Goal: Task Accomplishment & Management: Complete application form

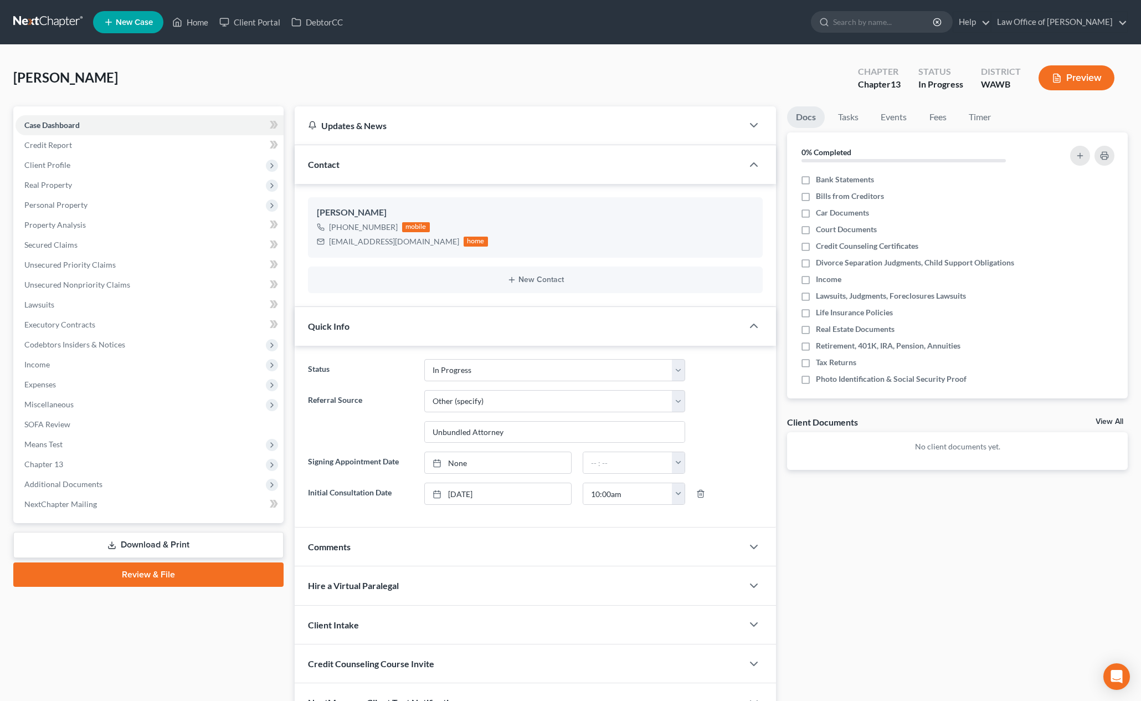
select select "4"
select select "6"
click at [892, 24] on input "search" at bounding box center [883, 22] width 101 height 21
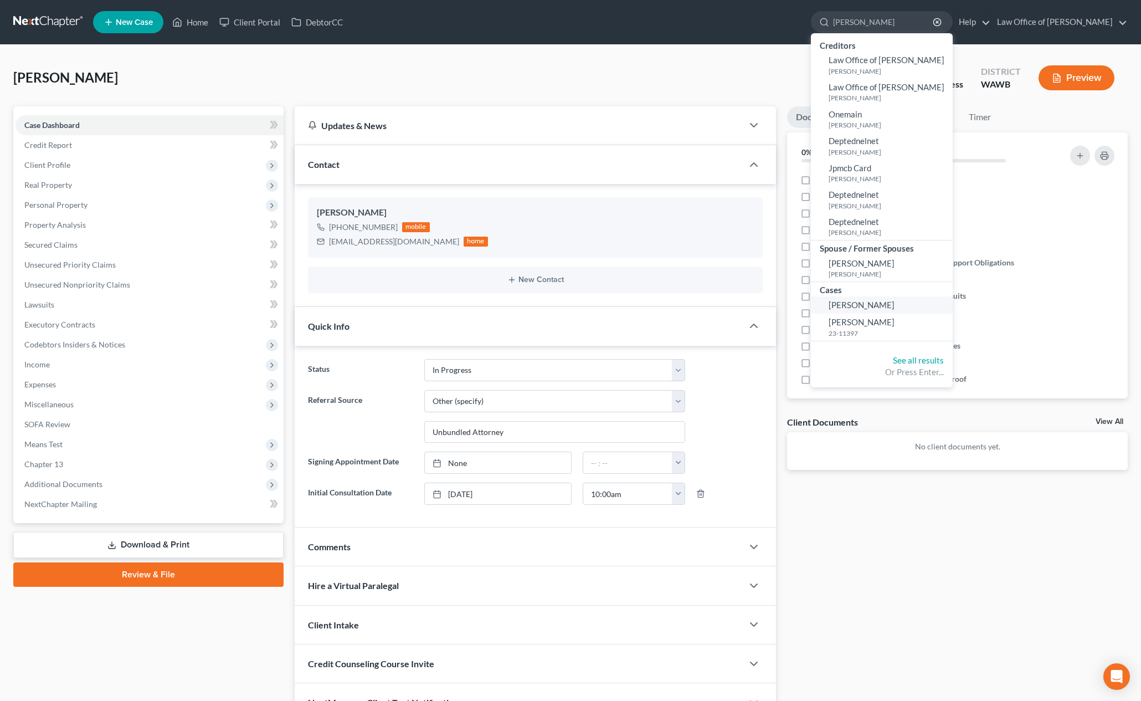
type input "ernesto"
click at [895, 305] on span "[PERSON_NAME]" at bounding box center [862, 305] width 66 height 10
select select "6"
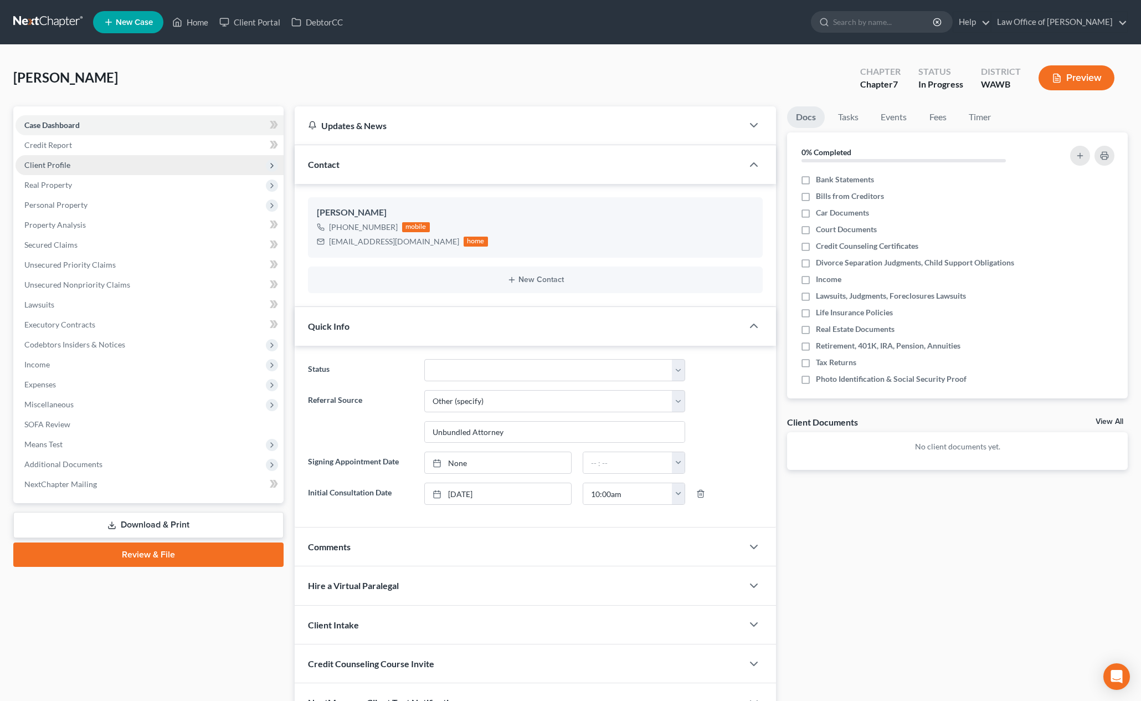
click at [109, 165] on span "Client Profile" at bounding box center [150, 165] width 268 height 20
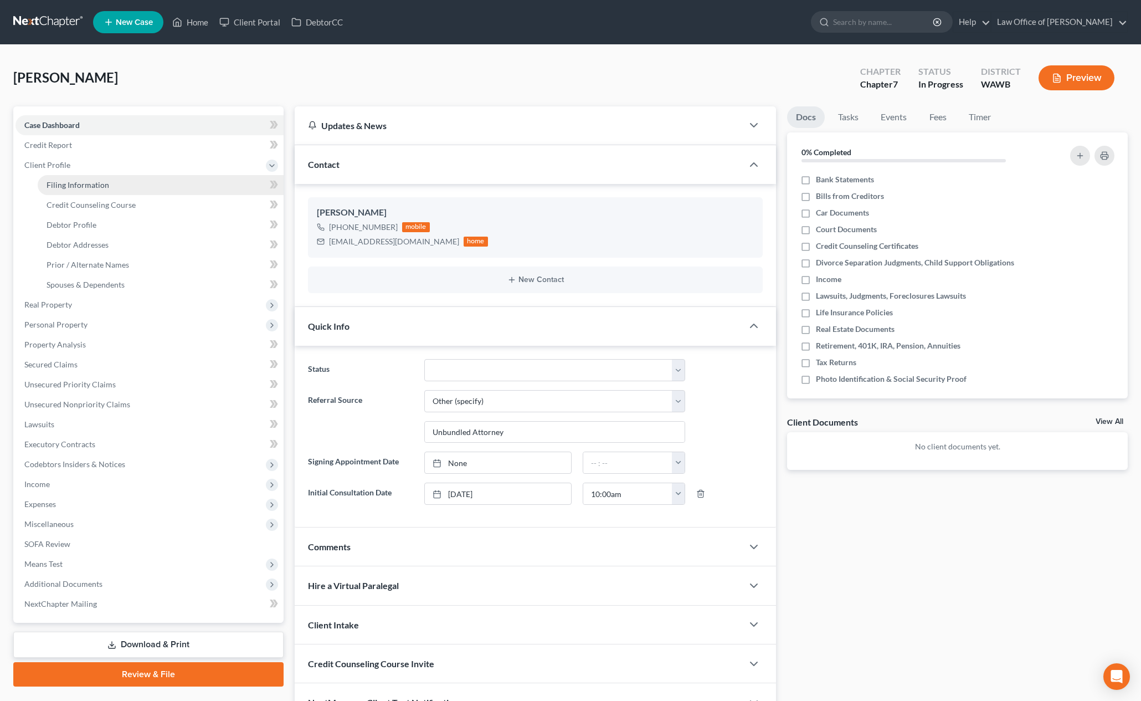
click at [113, 185] on link "Filing Information" at bounding box center [161, 185] width 246 height 20
select select "1"
select select "0"
select select "87"
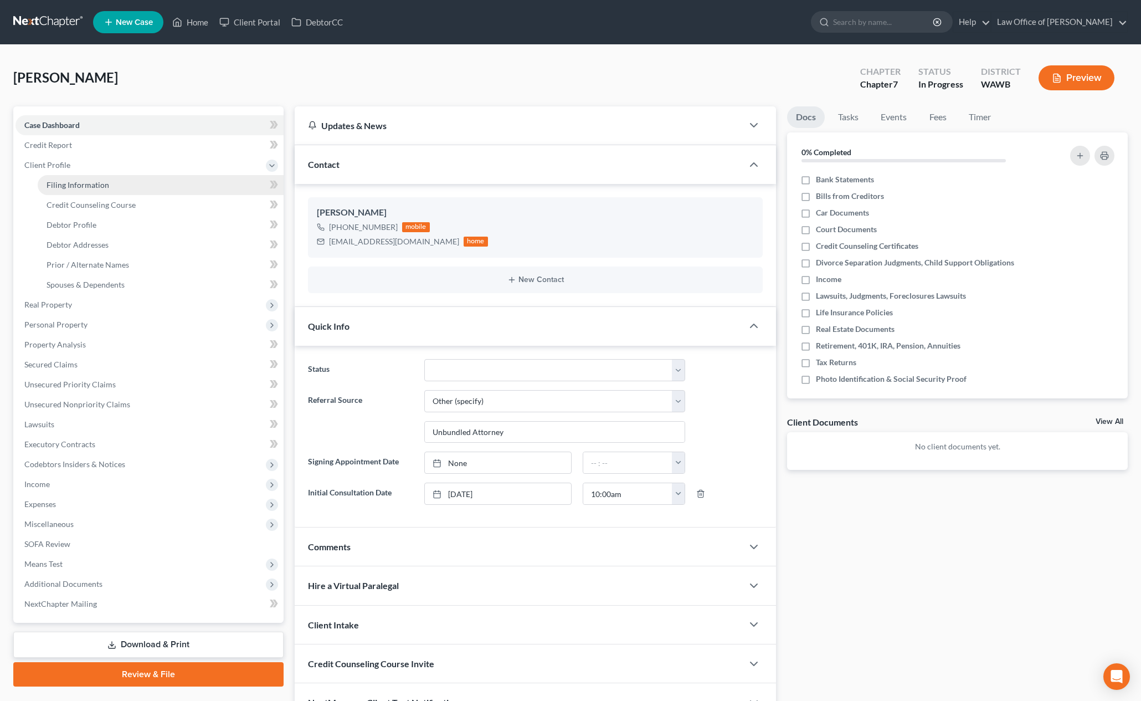
select select "0"
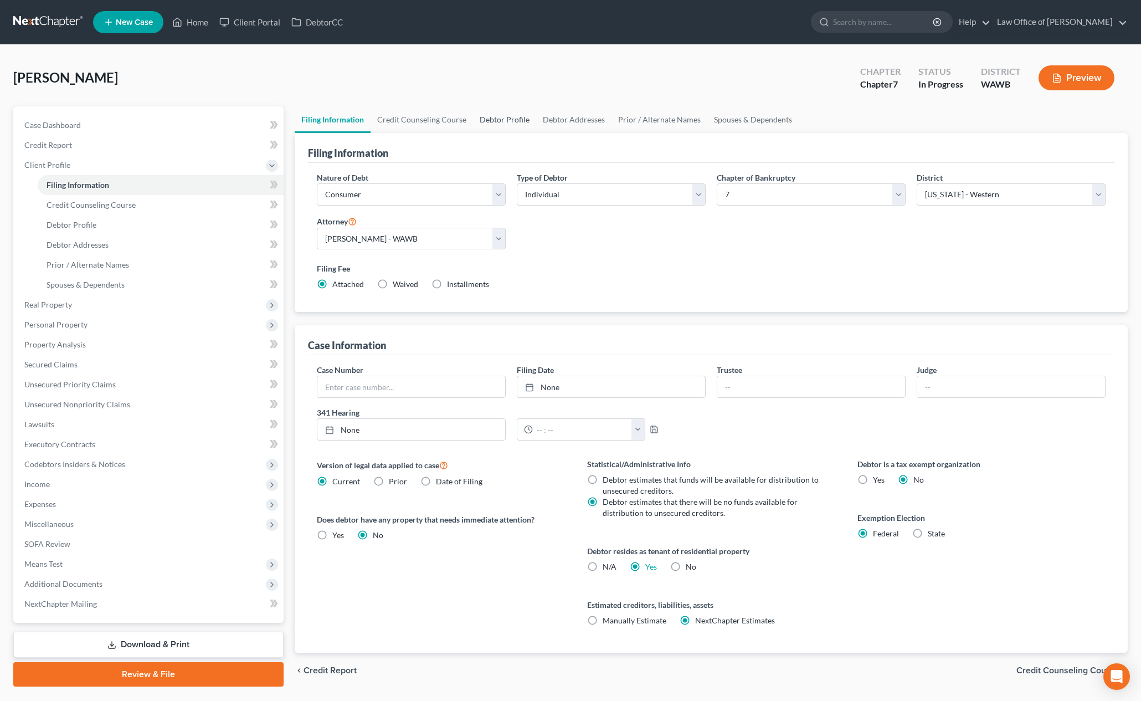
click at [518, 123] on link "Debtor Profile" at bounding box center [504, 119] width 63 height 27
select select "2"
select select "0"
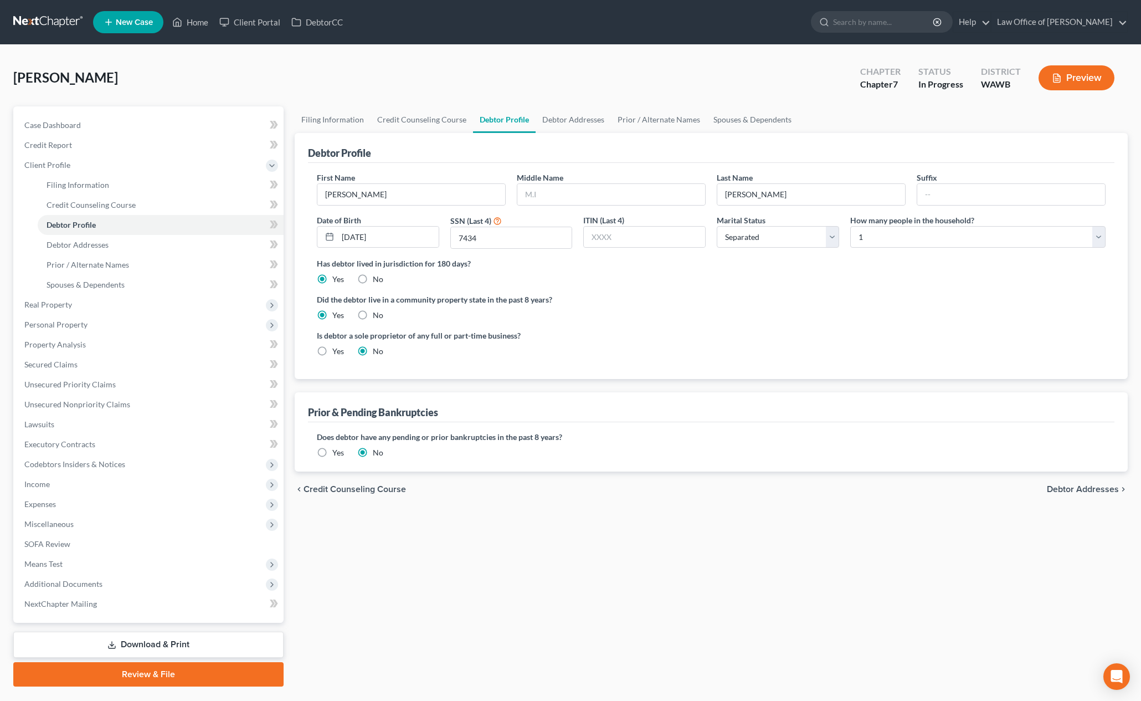
click at [585, 133] on div "Debtor Profile" at bounding box center [711, 148] width 807 height 30
click at [585, 120] on link "Debtor Addresses" at bounding box center [573, 119] width 75 height 27
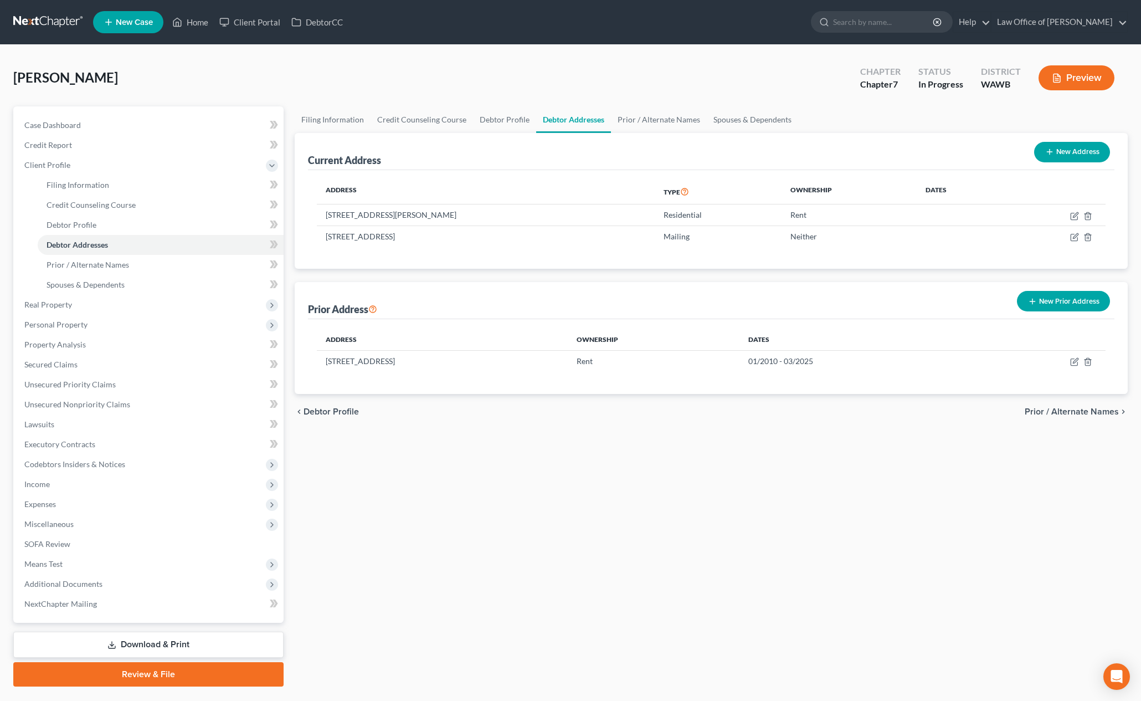
click at [1069, 151] on button "New Address" at bounding box center [1073, 152] width 76 height 21
select select "0"
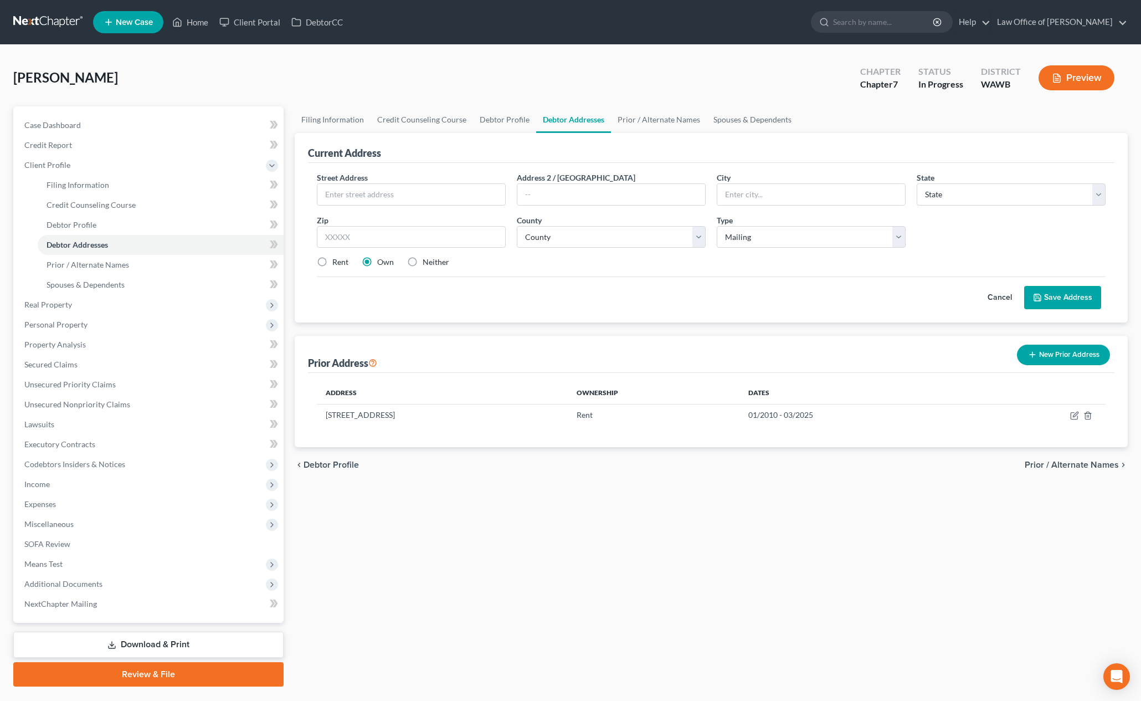
click at [410, 211] on div "Street Address * Address 2 / PO Box City * State * State AL AK AR AZ CA CO CT D…" at bounding box center [711, 224] width 800 height 105
click at [413, 198] on input "text" at bounding box center [412, 194] width 188 height 21
paste input "100 Andover park w ste 150#225 Tukwila w"
type input "100 Andover park w ste 150#225 Tukwila w"
click at [367, 237] on input "text" at bounding box center [411, 237] width 189 height 22
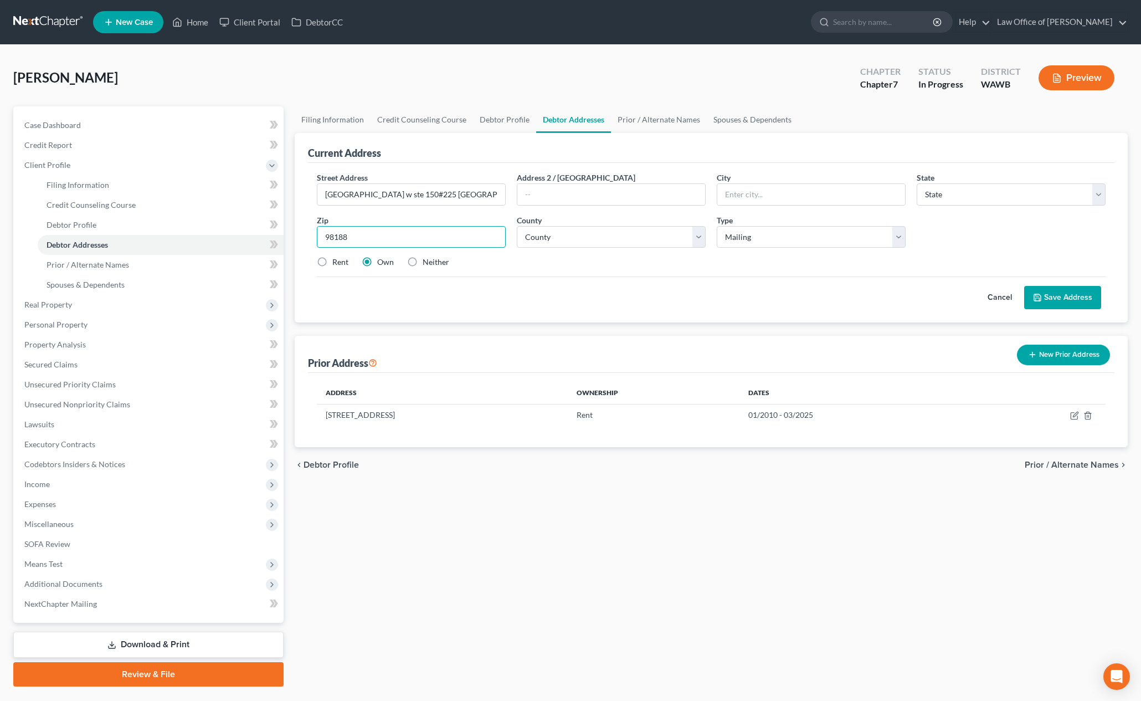
type input "98188"
type input "Seattle"
select select "50"
click at [423, 263] on label "Neither" at bounding box center [436, 262] width 27 height 11
click at [427, 263] on input "Neither" at bounding box center [430, 260] width 7 height 7
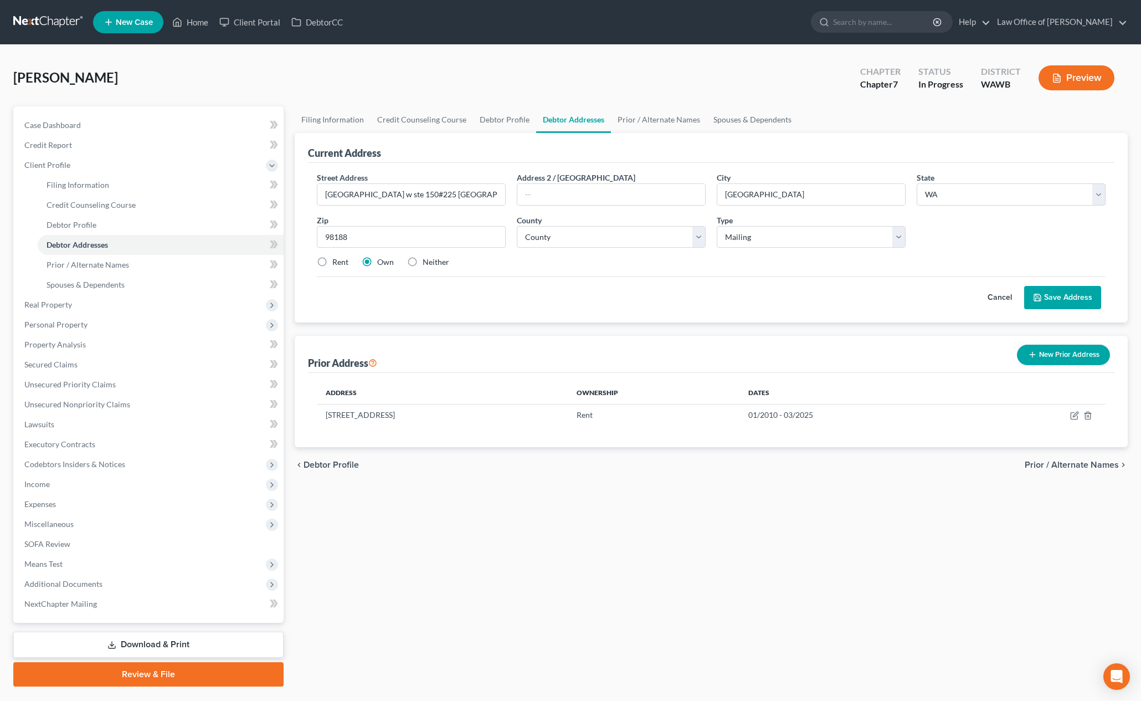
radio input "true"
click at [679, 239] on select "County Adams County Asotin County Benton County Chelan County Clallam County Cl…" at bounding box center [611, 237] width 189 height 22
select select "16"
click at [517, 226] on select "County Adams County Asotin County Benton County Chelan County Clallam County Cl…" at bounding box center [611, 237] width 189 height 22
drag, startPoint x: 474, startPoint y: 193, endPoint x: 681, endPoint y: 194, distance: 207.2
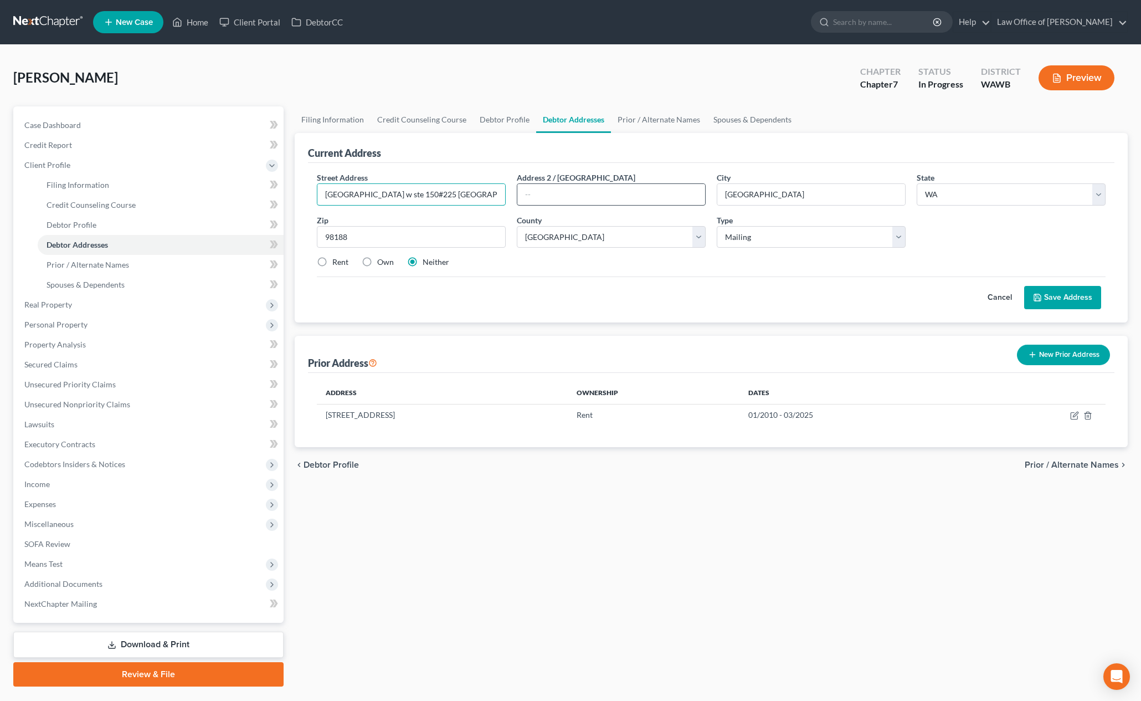
click at [668, 194] on div "Street Address * 100 Andover park w ste 150#225 Tukwila w Address 2 / PO Box Ci…" at bounding box center [711, 224] width 800 height 105
click at [375, 194] on input "100 Andover park w ste 150#225" at bounding box center [412, 194] width 188 height 21
type input "100 Andover Park W Suite 150#225"
click at [1053, 300] on button "Save Address" at bounding box center [1063, 297] width 77 height 23
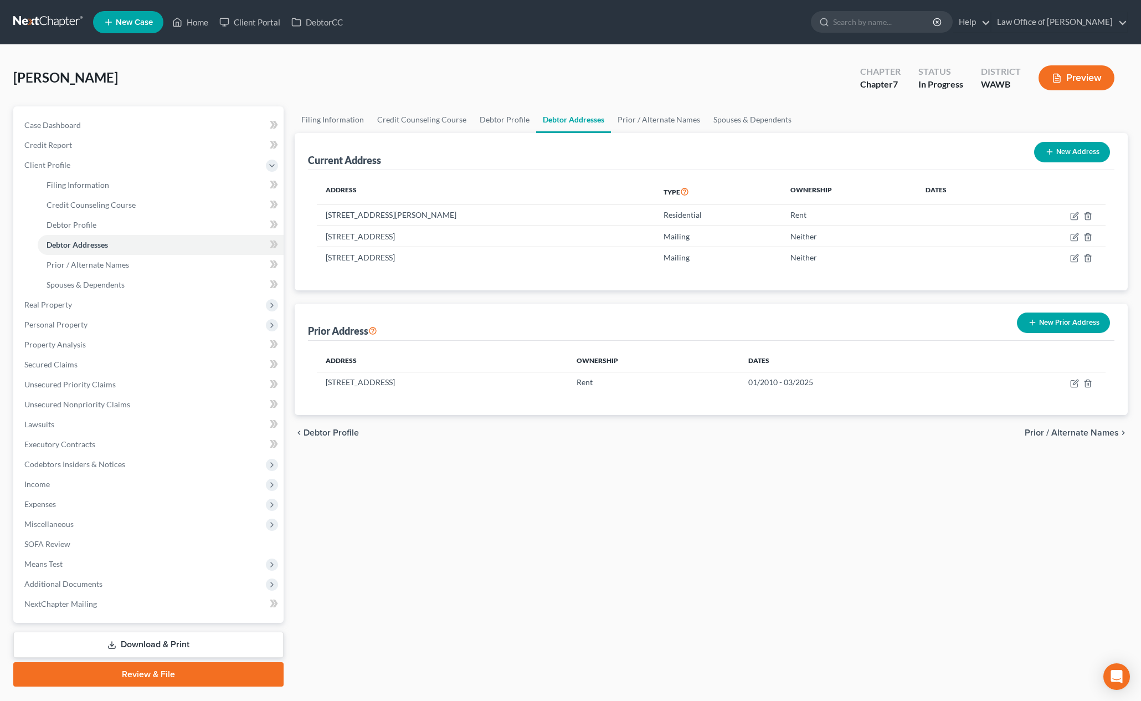
click at [33, 9] on nav "Home New Case Client Portal DebtorCC Law Office of Lisa S. Tse lisa@lisatselaw.…" at bounding box center [570, 22] width 1141 height 44
click at [39, 23] on link at bounding box center [48, 22] width 71 height 20
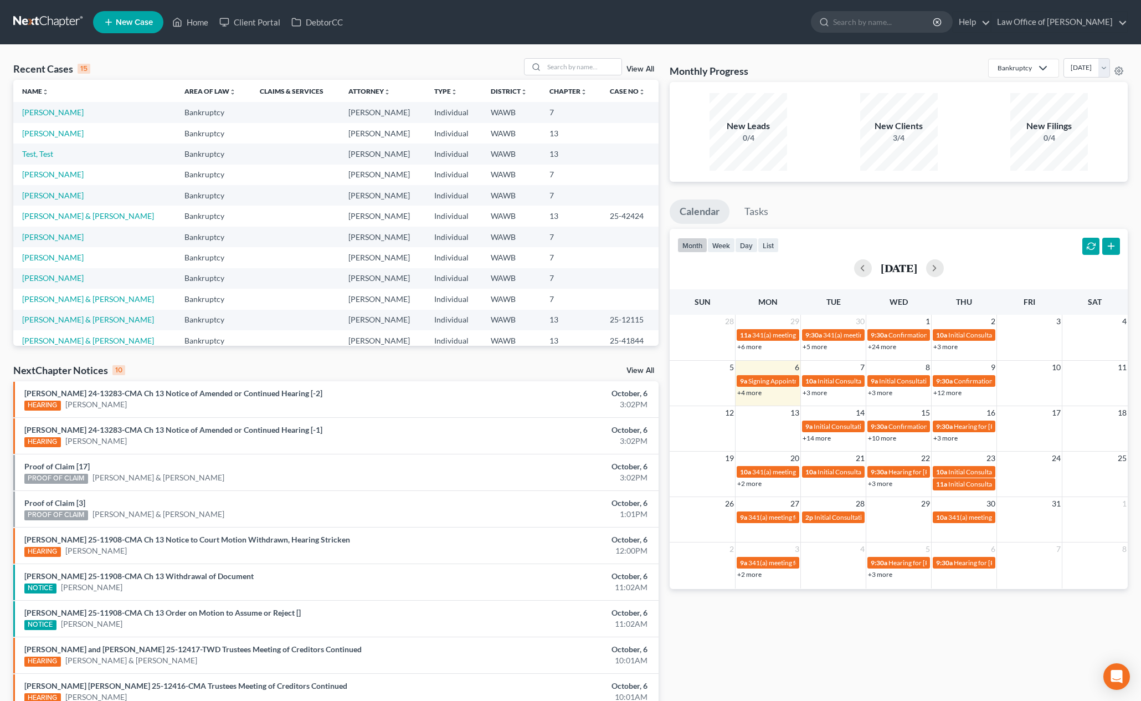
scroll to position [96, 0]
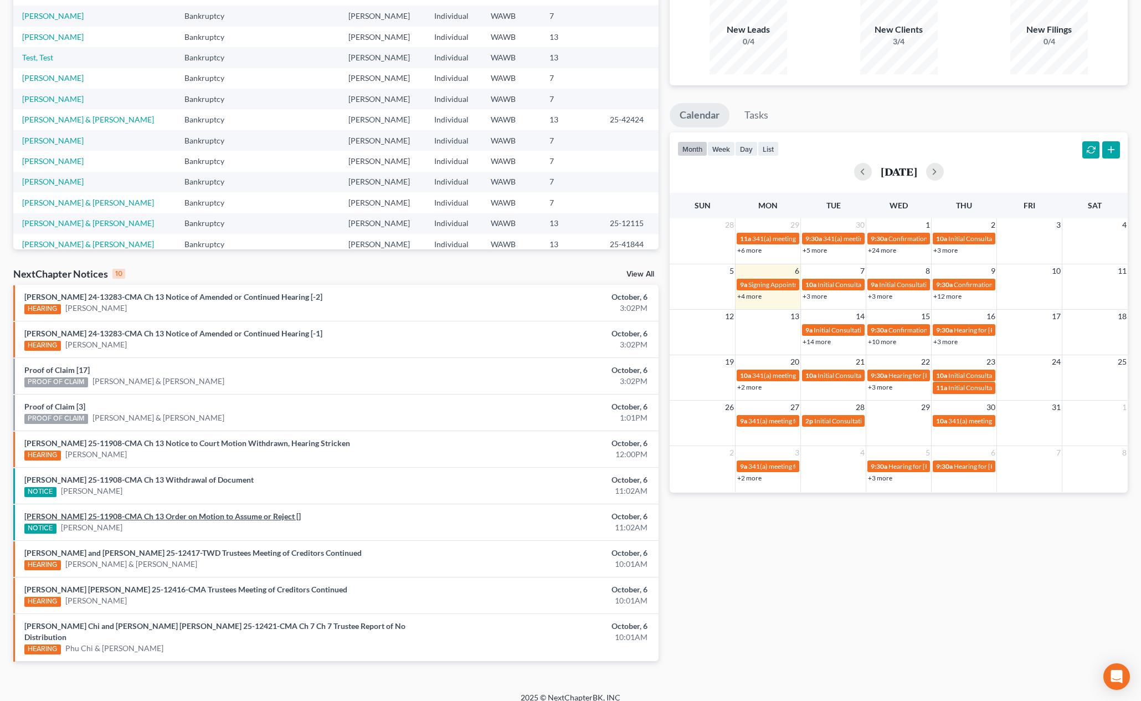
click at [279, 513] on link "[PERSON_NAME] 25-11908-CMA Ch 13 Order on Motion to Assume or Reject []" at bounding box center [162, 515] width 277 height 9
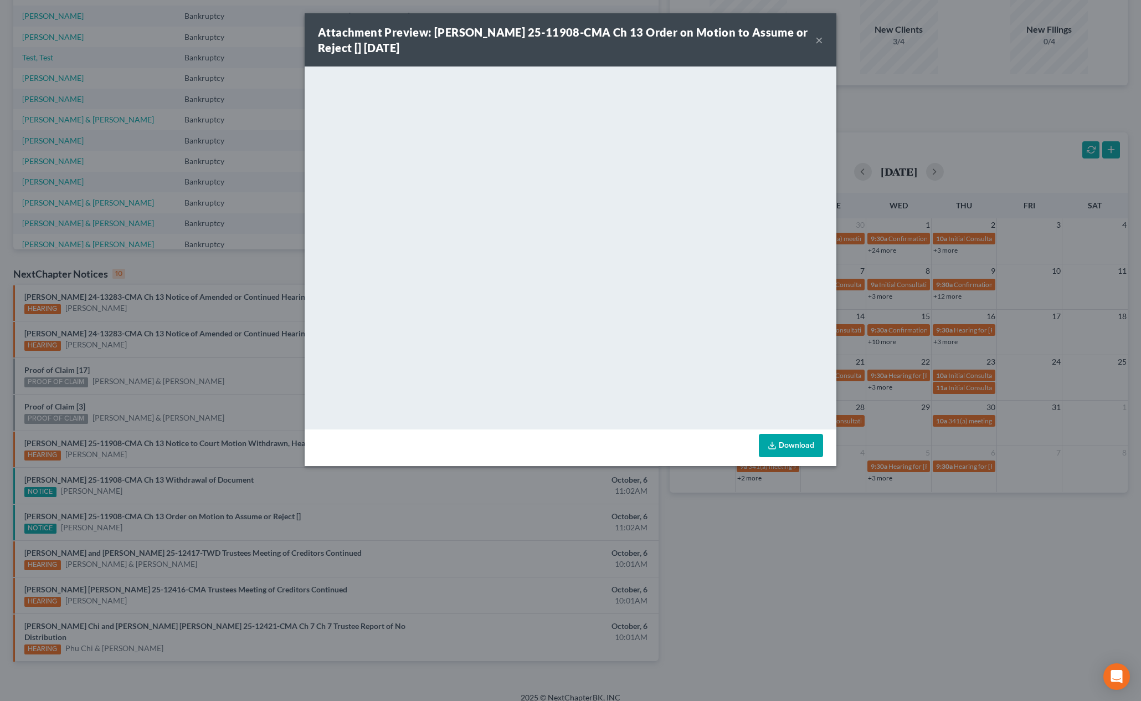
click at [820, 38] on button "×" at bounding box center [820, 39] width 8 height 13
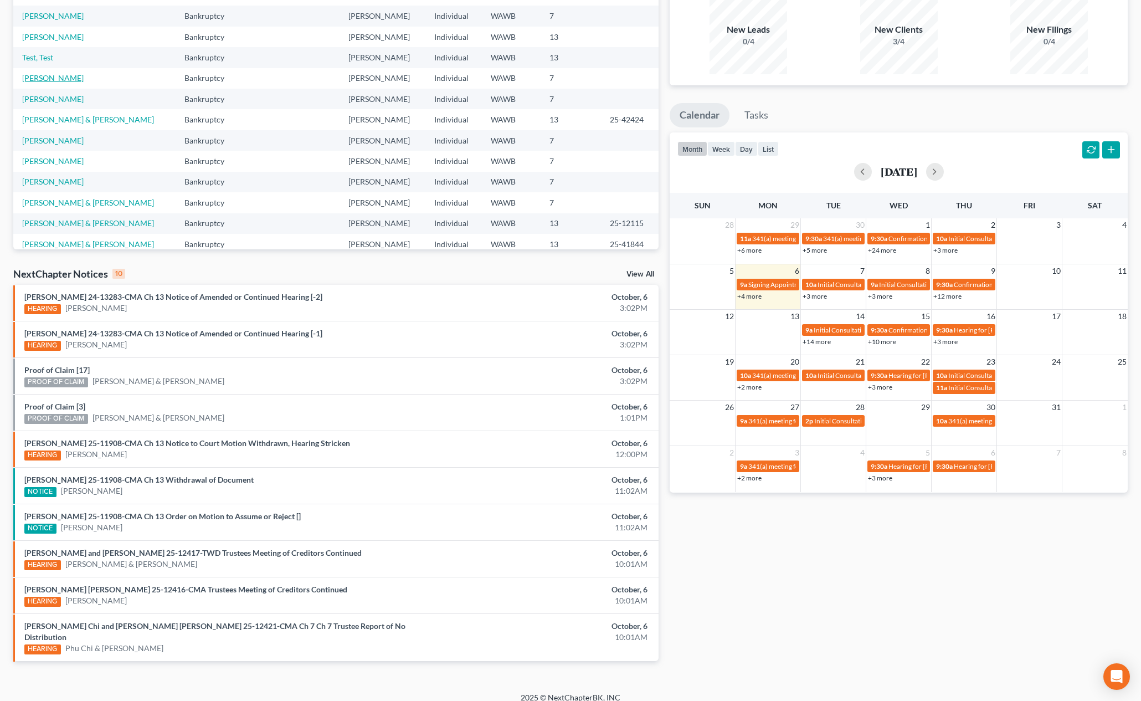
click at [49, 78] on link "[PERSON_NAME]" at bounding box center [53, 77] width 62 height 9
select select "6"
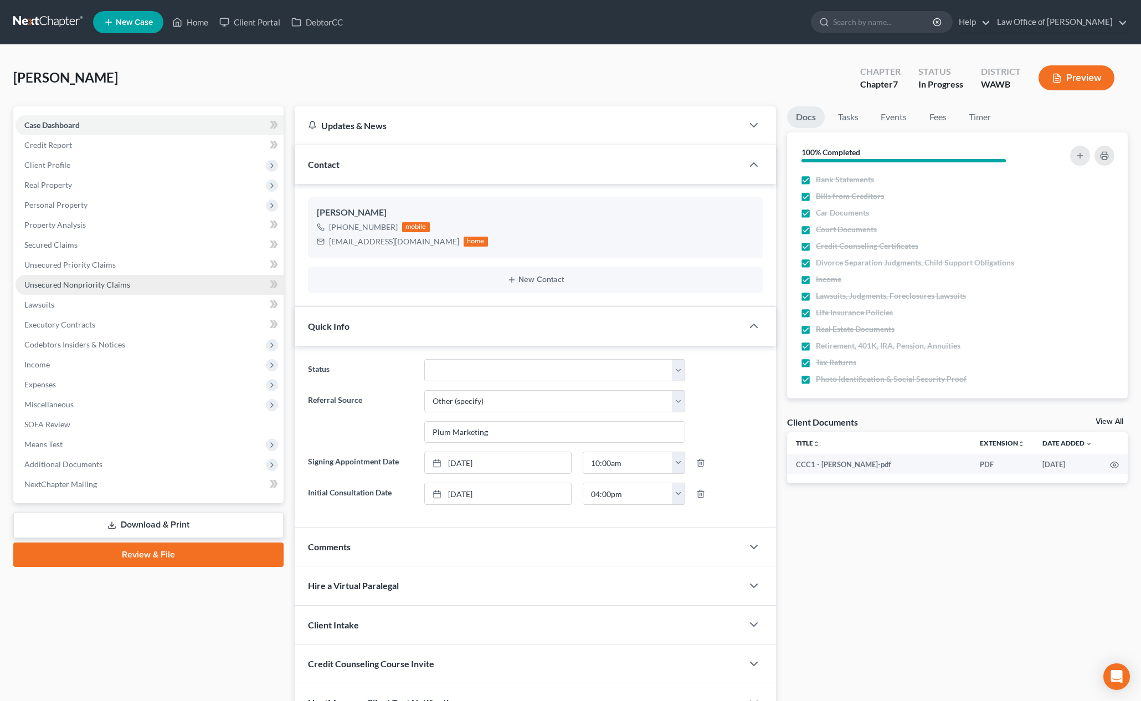
click at [132, 279] on link "Unsecured Nonpriority Claims" at bounding box center [150, 285] width 268 height 20
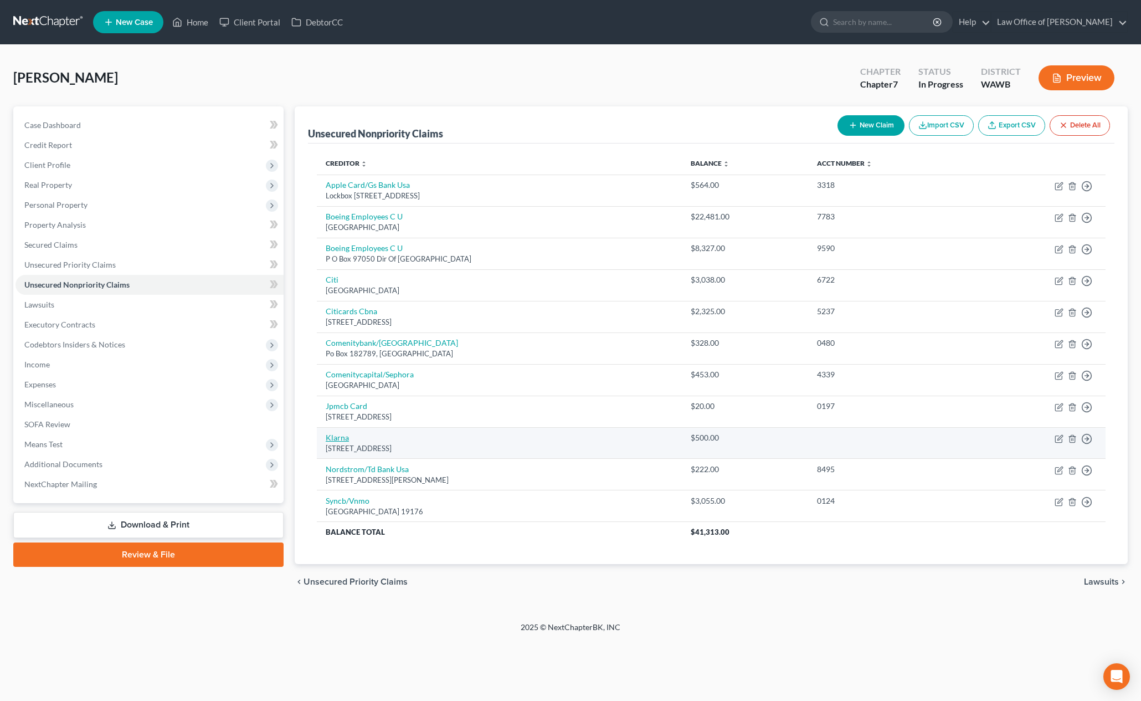
click at [340, 437] on link "Klarna" at bounding box center [337, 437] width 23 height 9
select select "36"
select select "0"
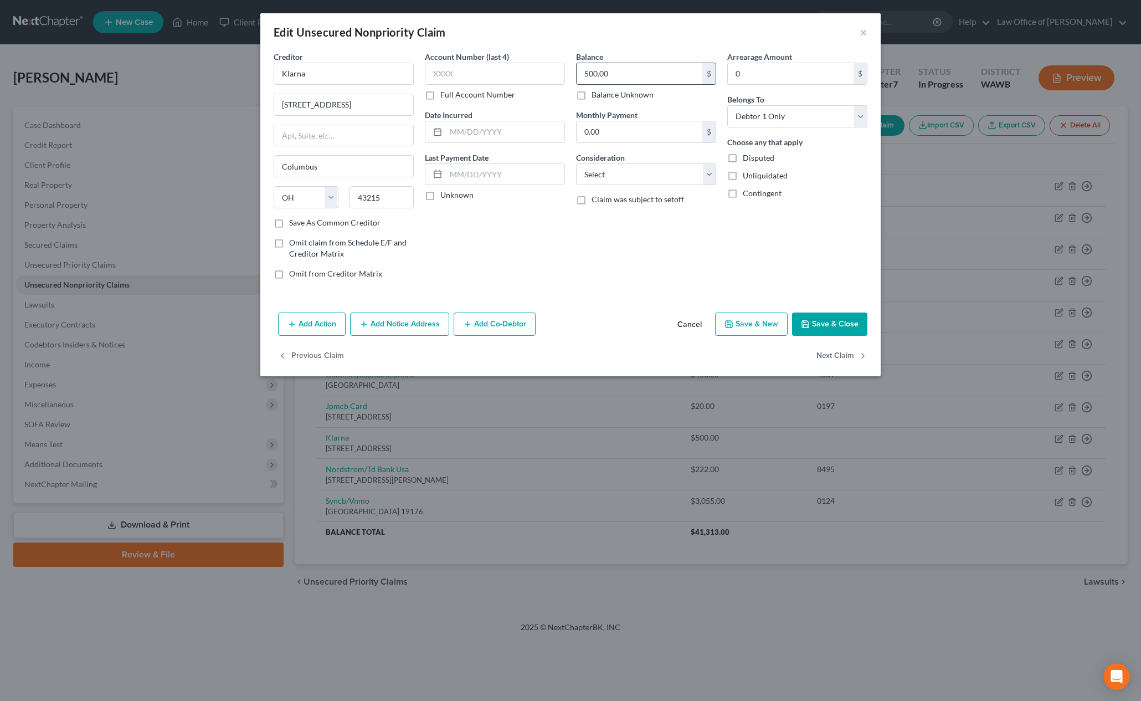
click at [623, 65] on input "500.00" at bounding box center [640, 73] width 126 height 21
drag, startPoint x: 630, startPoint y: 71, endPoint x: 400, endPoint y: 66, distance: 230.0
click at [400, 66] on div "Creditor * Klarna [STREET_ADDRESS][GEOGRAPHIC_DATA] [US_STATE][GEOGRAPHIC_DATA]…" at bounding box center [570, 169] width 605 height 237
type input "731"
click at [851, 327] on button "Save & Close" at bounding box center [829, 324] width 75 height 23
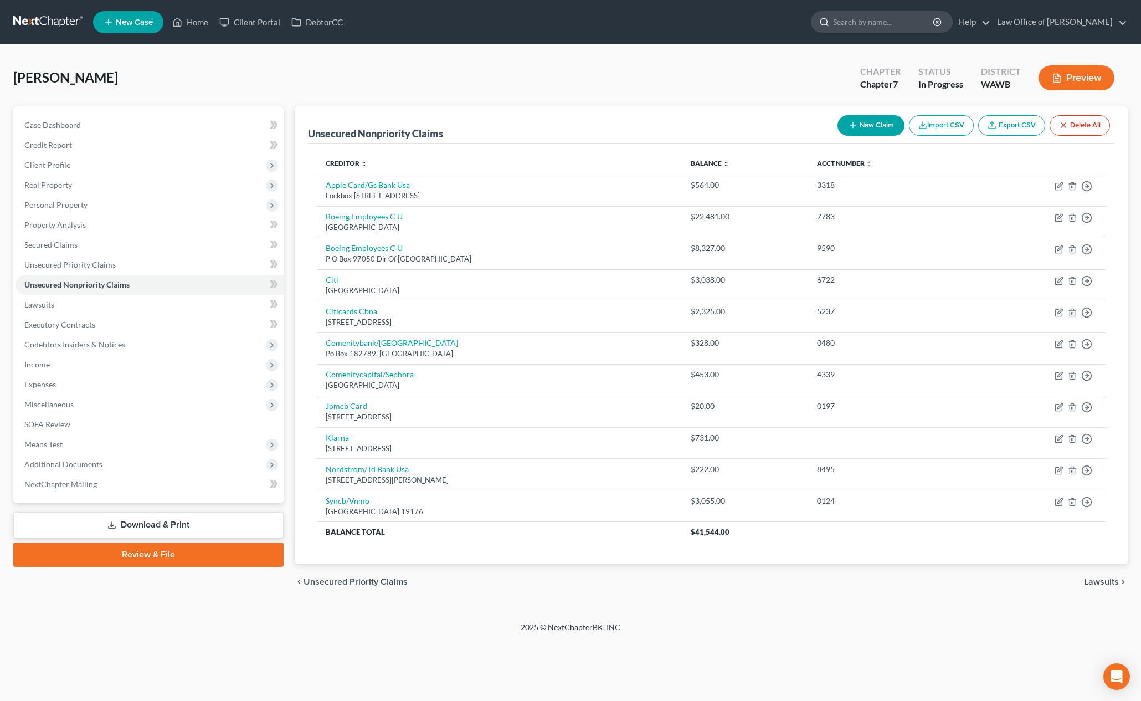
click at [878, 29] on input "search" at bounding box center [883, 22] width 101 height 21
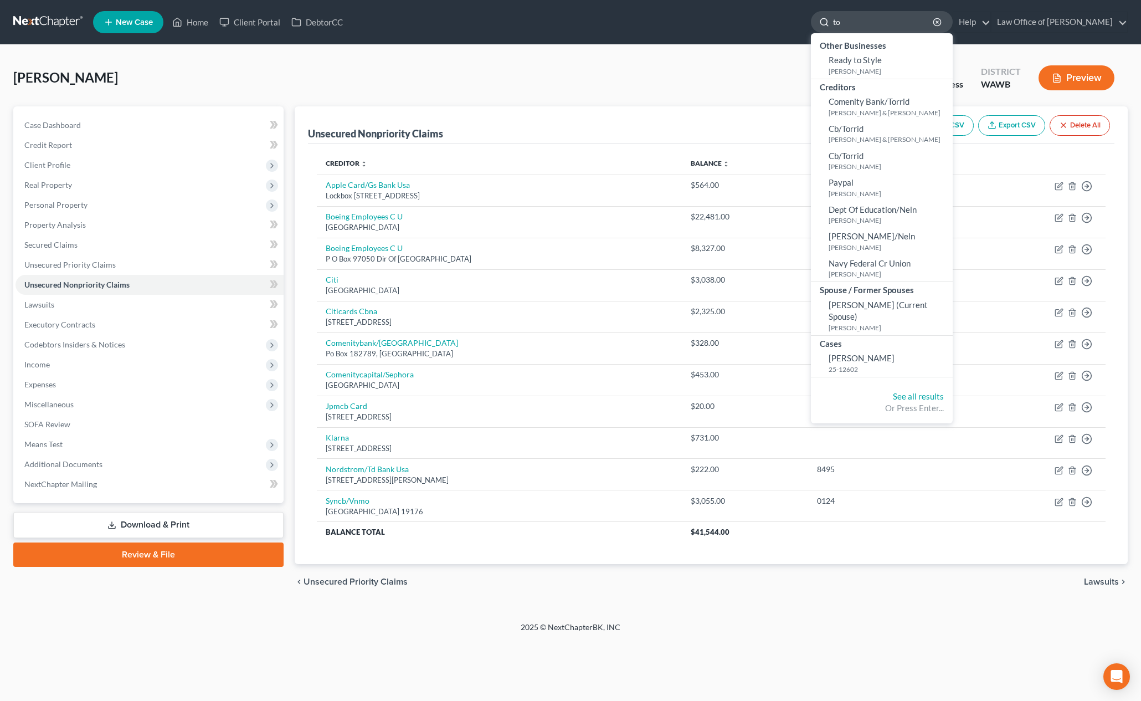
type input "t"
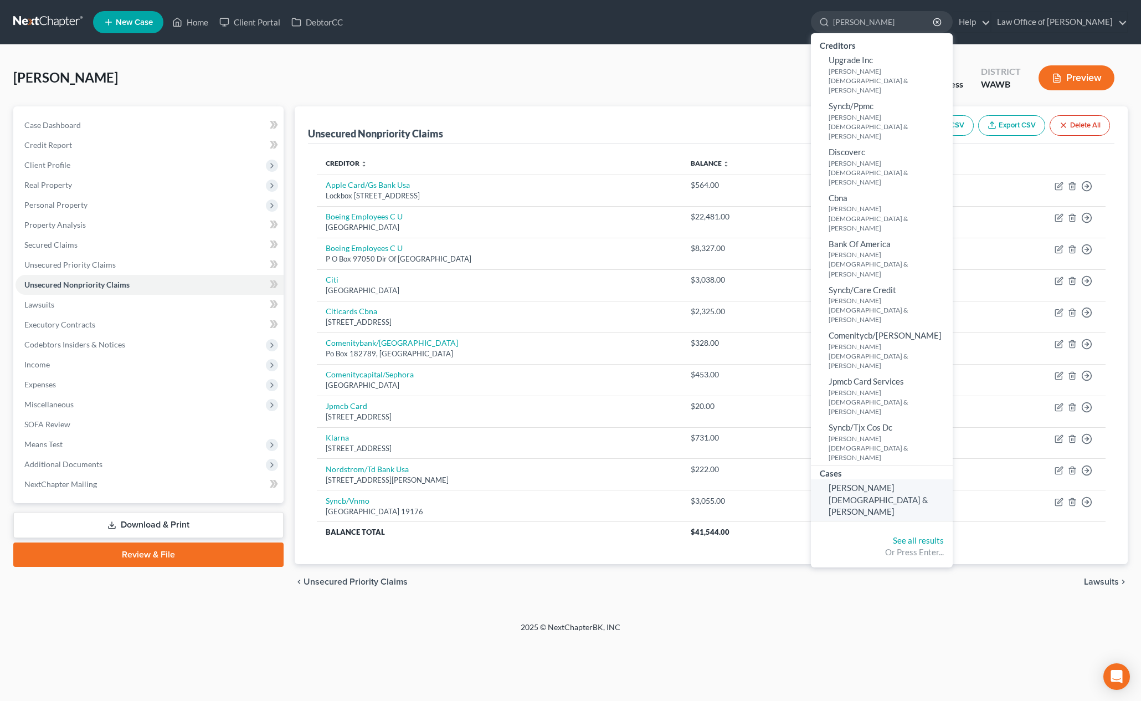
type input "[PERSON_NAME]"
click at [907, 483] on span "[PERSON_NAME][DEMOGRAPHIC_DATA] & [PERSON_NAME]" at bounding box center [879, 500] width 100 height 34
select select "6"
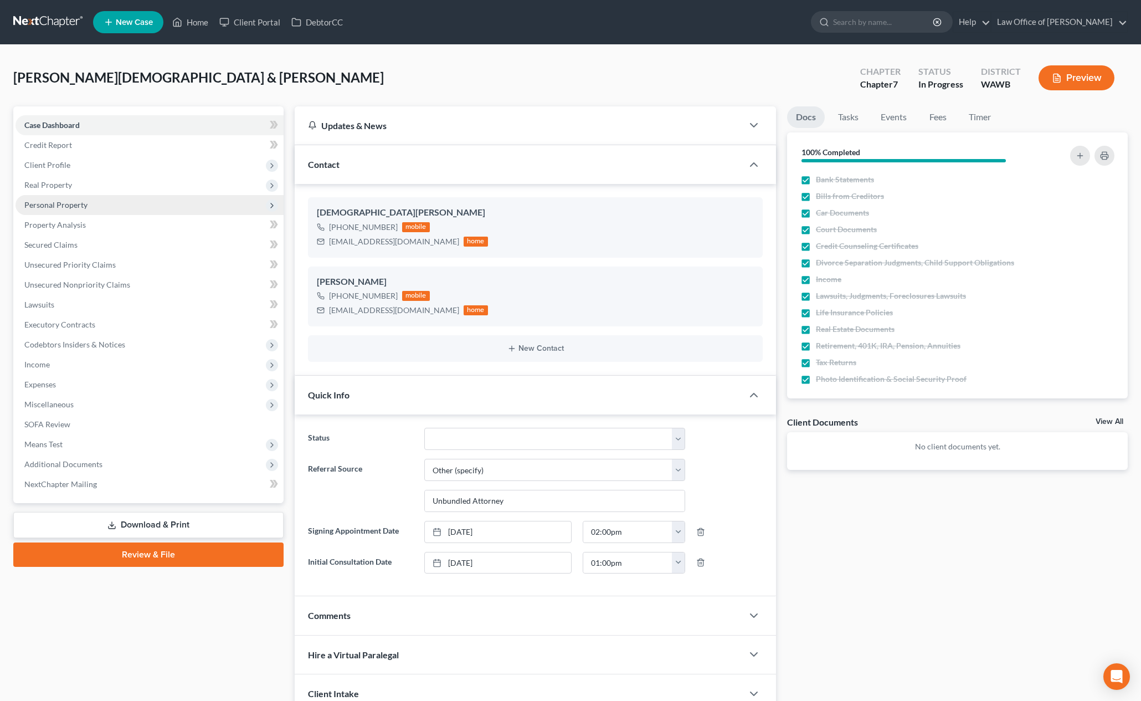
click at [87, 201] on span "Personal Property" at bounding box center [150, 205] width 268 height 20
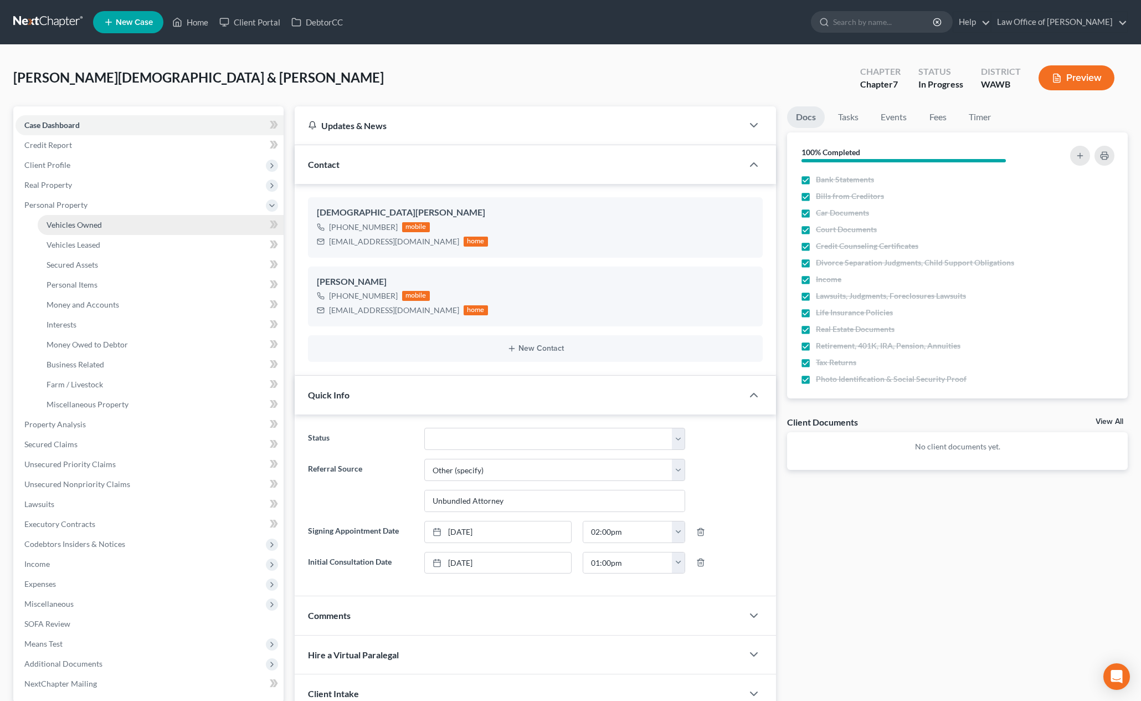
click at [92, 220] on span "Vehicles Owned" at bounding box center [74, 224] width 55 height 9
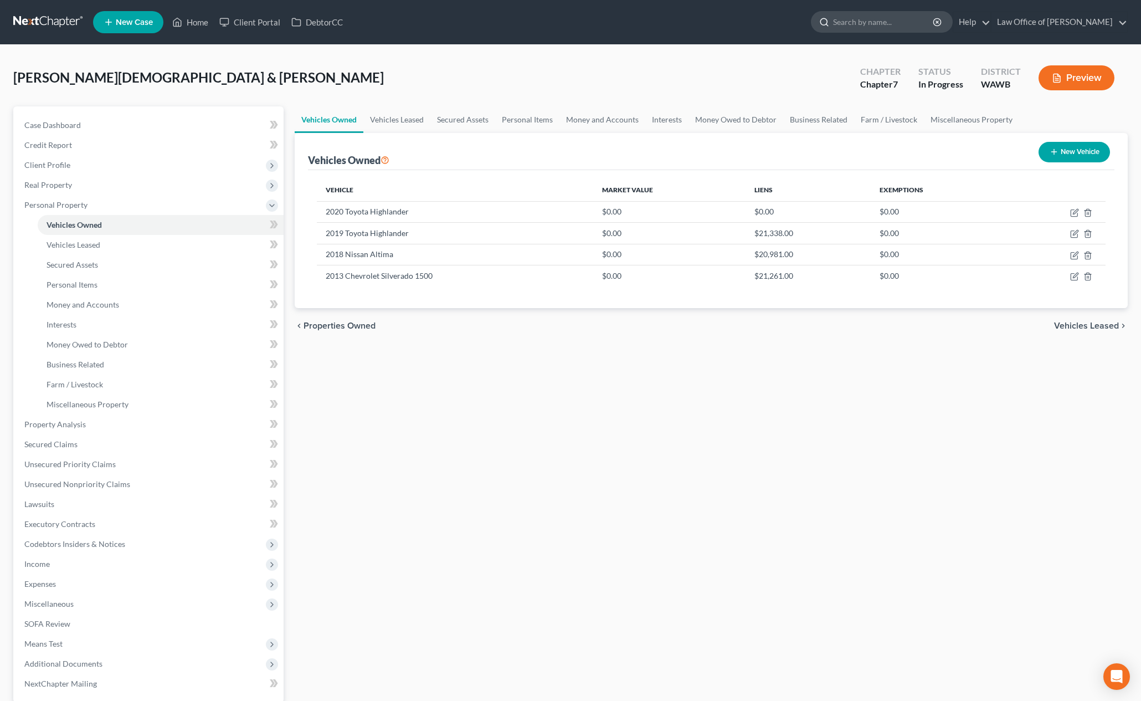
click at [909, 22] on input "search" at bounding box center [883, 22] width 101 height 21
type input "[PERSON_NAME]"
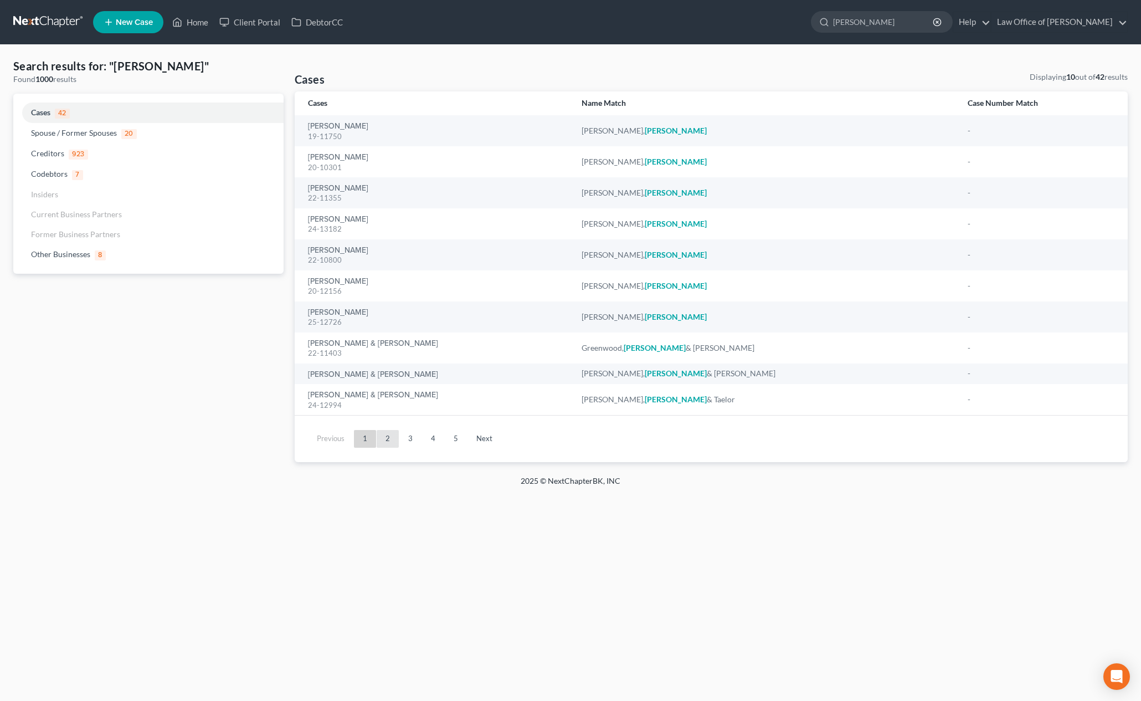
click at [389, 444] on link "2" at bounding box center [388, 439] width 22 height 18
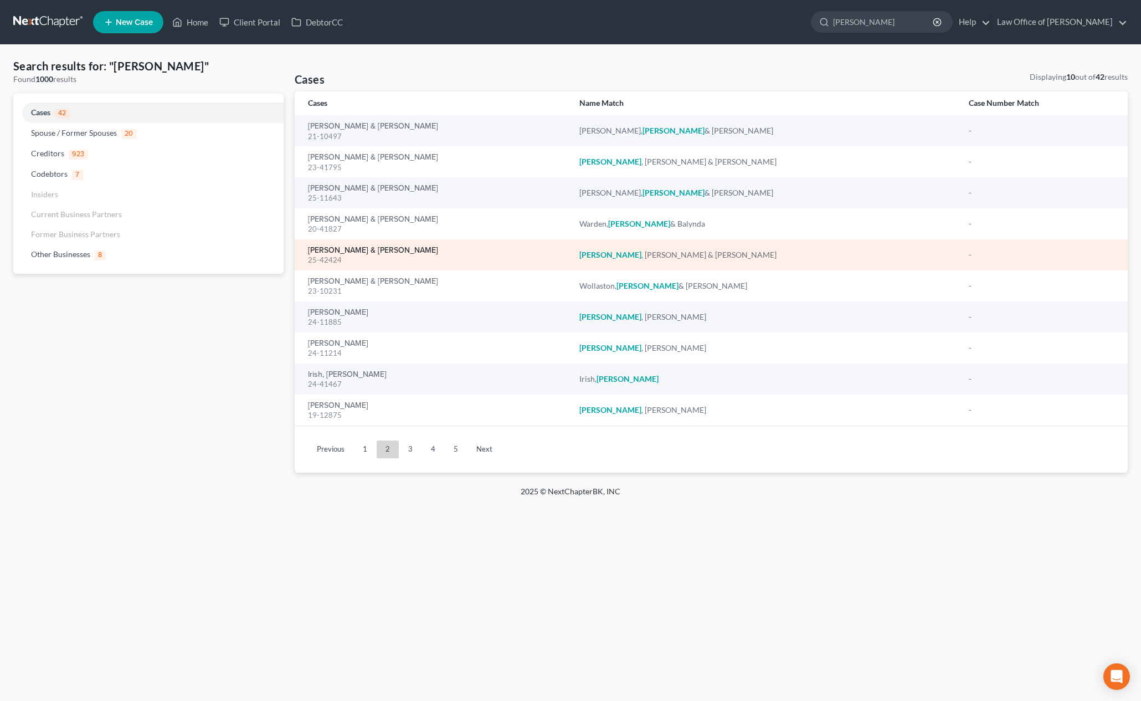
click at [337, 253] on link "[PERSON_NAME] & [PERSON_NAME]" at bounding box center [373, 251] width 130 height 8
select select "6"
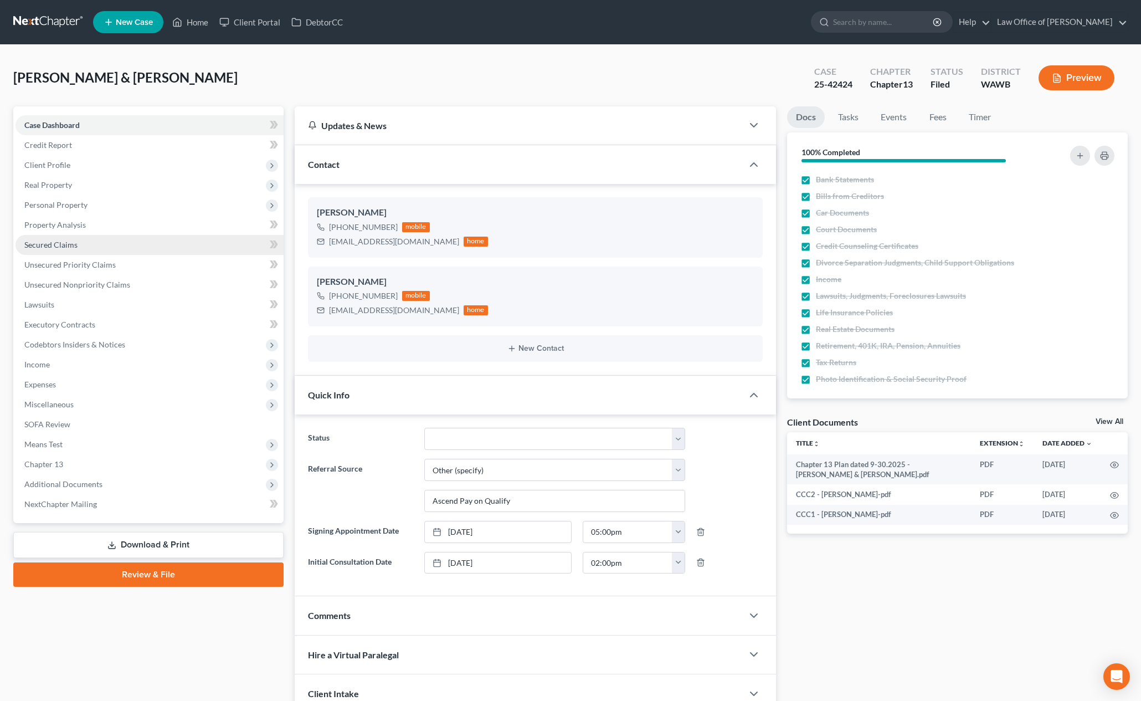
click at [89, 238] on link "Secured Claims" at bounding box center [150, 245] width 268 height 20
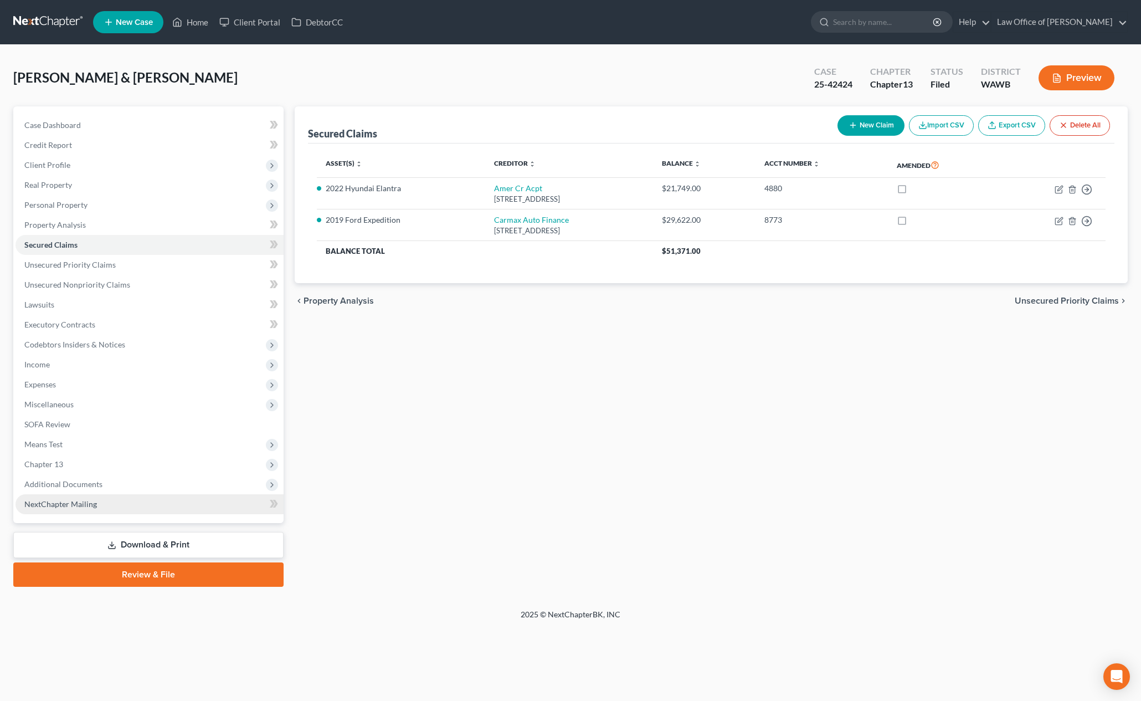
click at [162, 498] on link "NextChapter Mailing" at bounding box center [150, 504] width 268 height 20
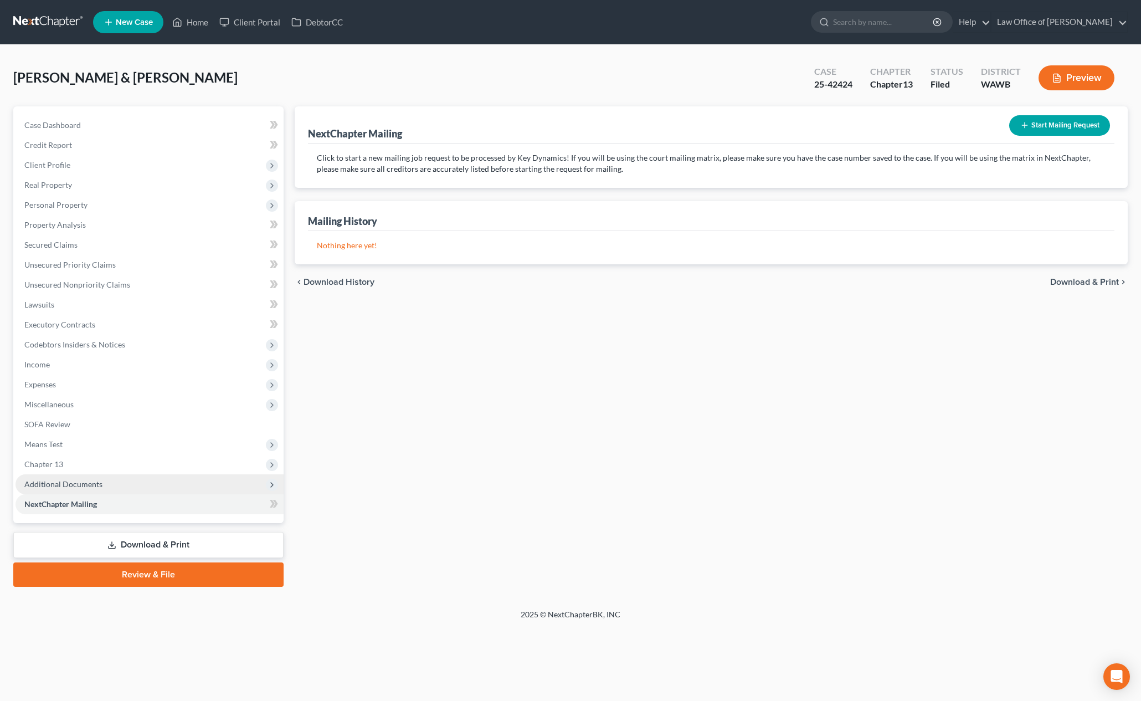
click at [162, 487] on span "Additional Documents" at bounding box center [150, 484] width 268 height 20
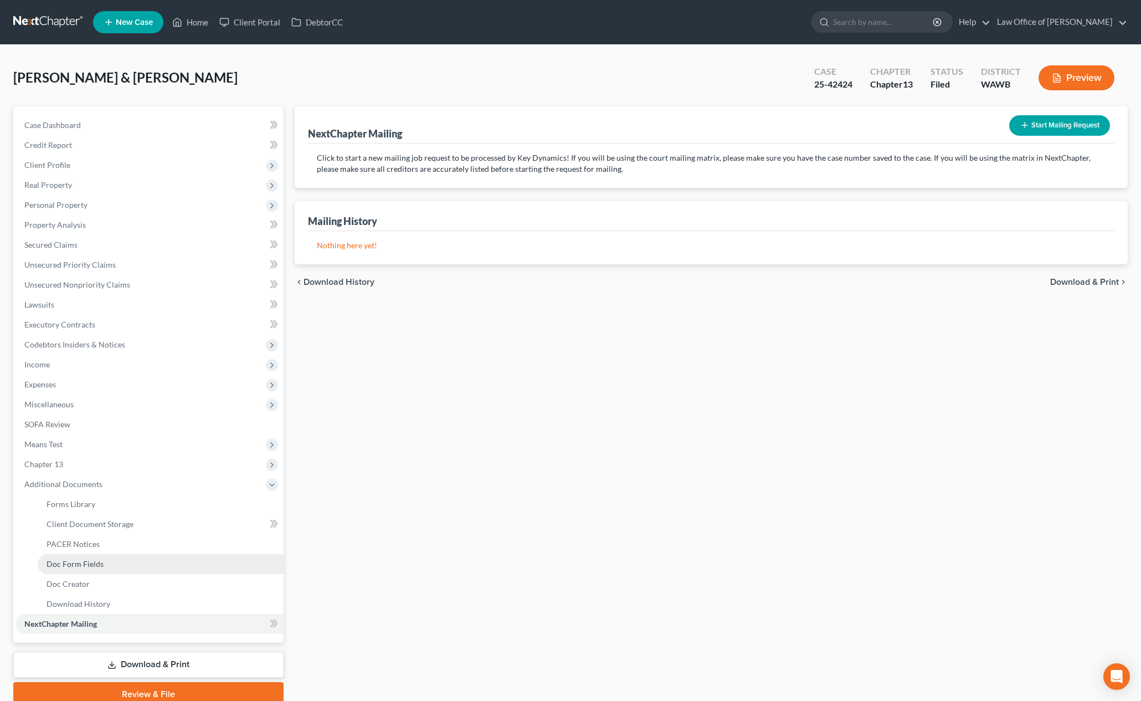
click at [132, 554] on link "Doc Form Fields" at bounding box center [161, 564] width 246 height 20
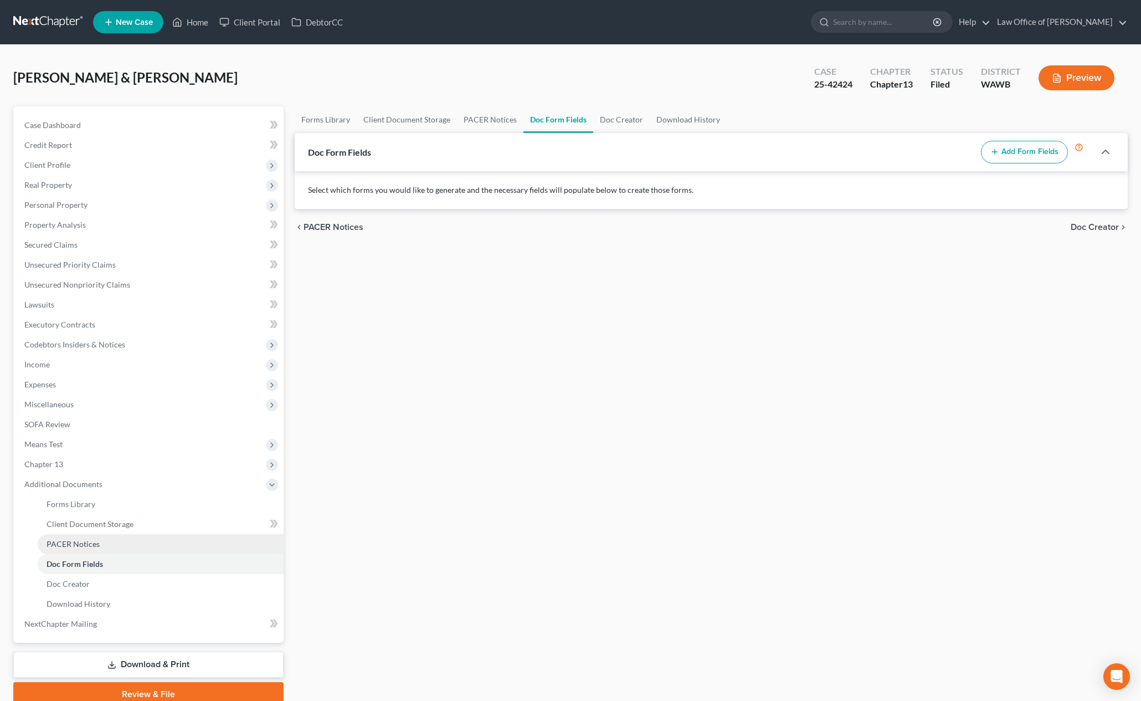
click at [132, 545] on link "PACER Notices" at bounding box center [161, 544] width 246 height 20
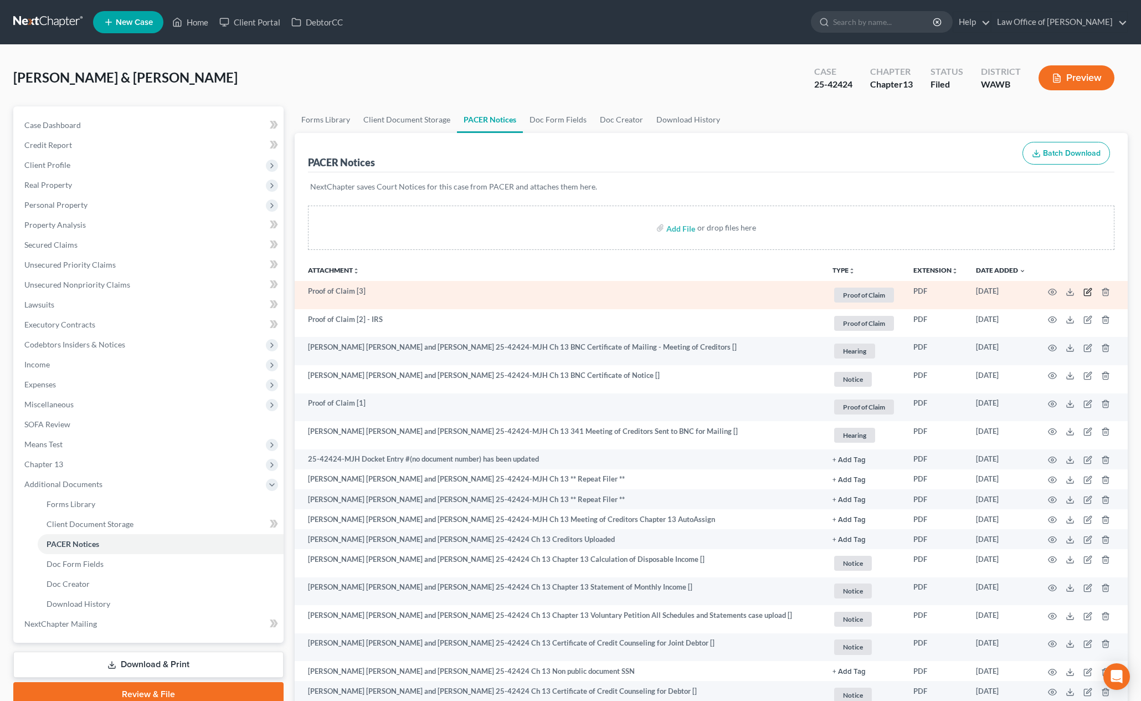
click at [1087, 291] on icon "button" at bounding box center [1089, 290] width 5 height 5
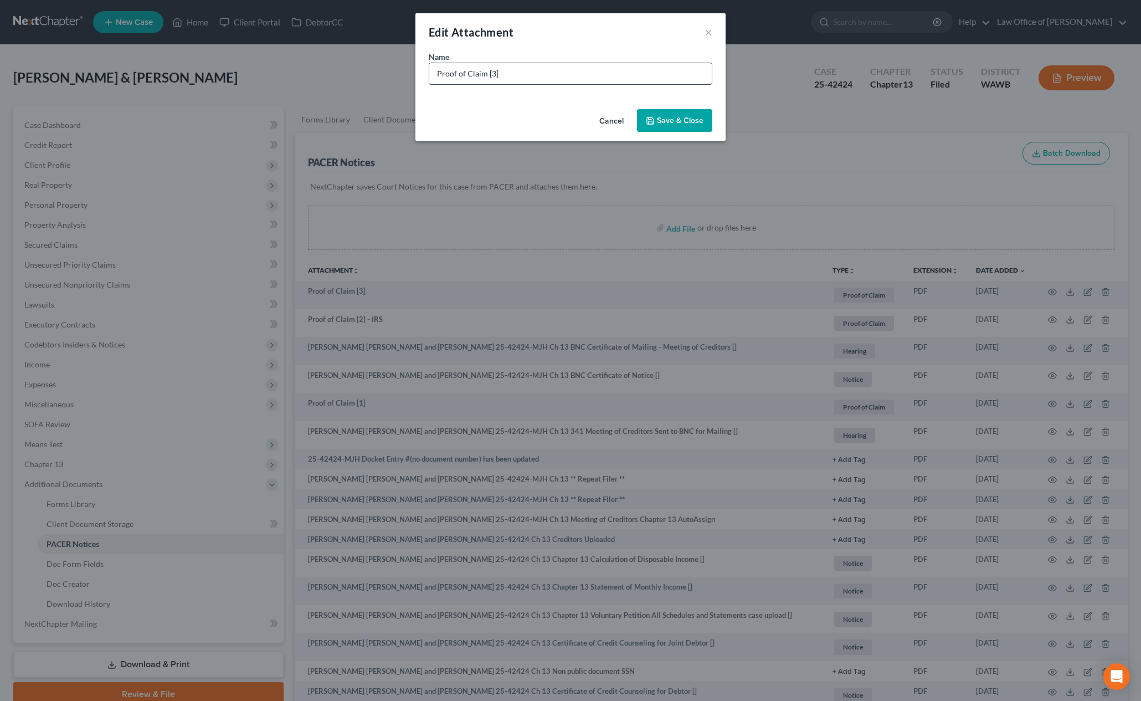
click at [621, 81] on input "Proof of Claim [3]" at bounding box center [570, 73] width 283 height 21
type input "Proof of Claim [3] - CarMax"
click at [680, 114] on button "Save & Close" at bounding box center [674, 120] width 75 height 23
